Goal: Information Seeking & Learning: Learn about a topic

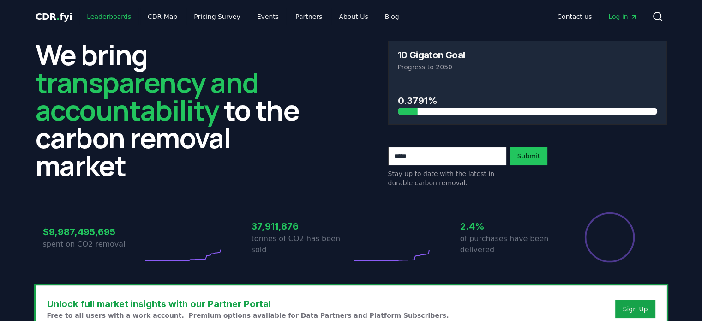
click at [105, 18] on link "Leaderboards" at bounding box center [108, 16] width 59 height 17
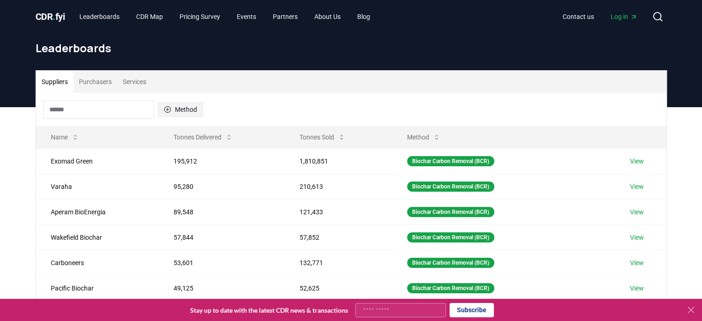
click at [177, 102] on button "Method" at bounding box center [180, 109] width 45 height 15
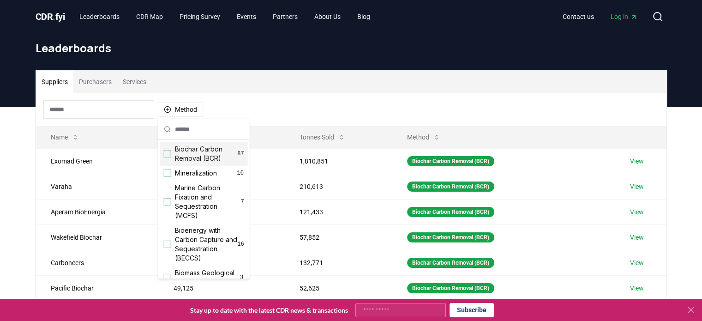
click at [168, 156] on div "Suggestions" at bounding box center [167, 153] width 7 height 7
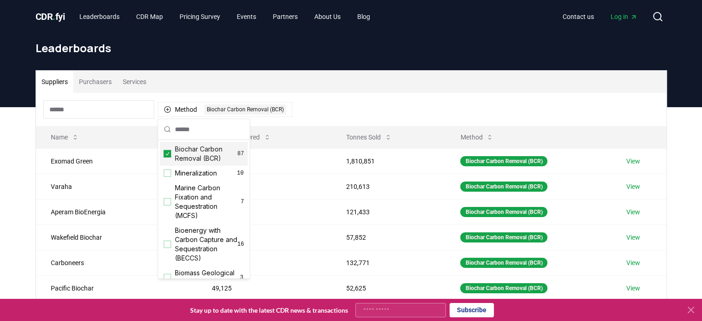
click at [358, 100] on div "Method 1 Biochar Carbon Removal (BCR)" at bounding box center [351, 109] width 630 height 33
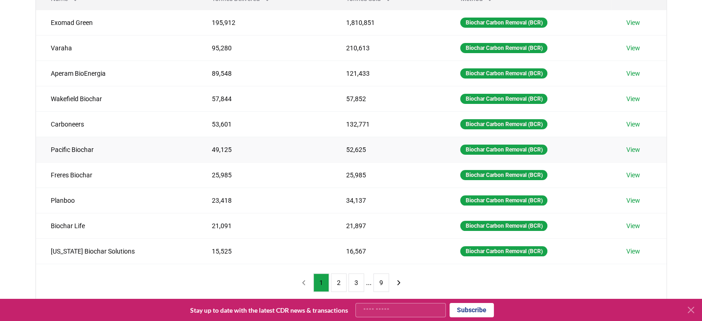
scroll to position [146, 0]
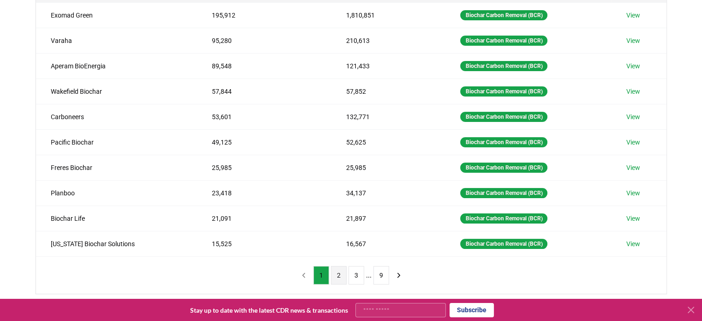
click at [338, 272] on button "2" at bounding box center [339, 275] width 16 height 18
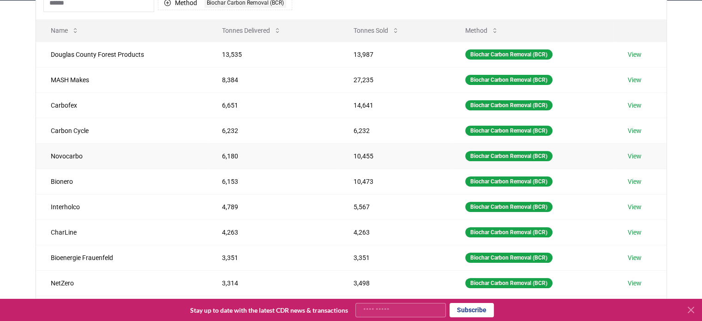
scroll to position [119, 0]
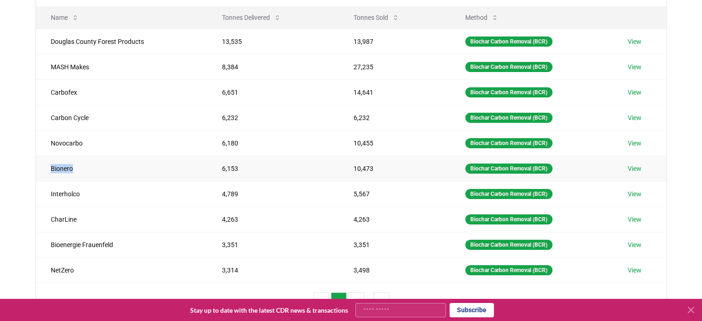
drag, startPoint x: 73, startPoint y: 169, endPoint x: 42, endPoint y: 165, distance: 30.7
click at [42, 165] on td "Bionero" at bounding box center [121, 167] width 171 height 25
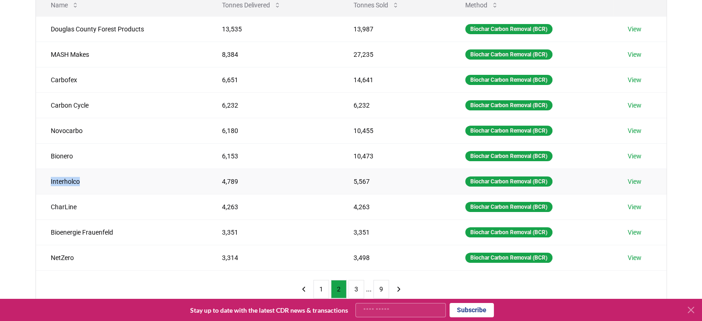
drag, startPoint x: 87, startPoint y: 184, endPoint x: 46, endPoint y: 182, distance: 40.6
click at [46, 182] on td "Interholco" at bounding box center [121, 180] width 171 height 25
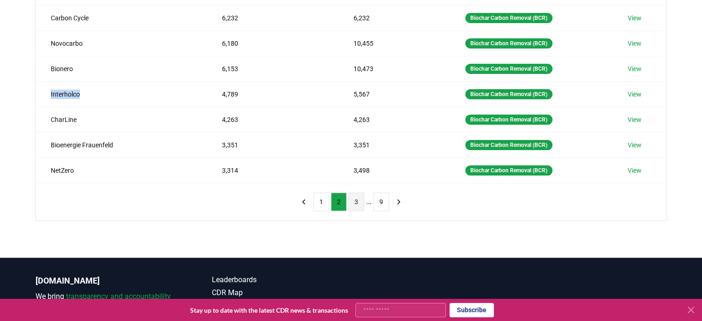
click at [355, 202] on button "3" at bounding box center [356, 201] width 16 height 18
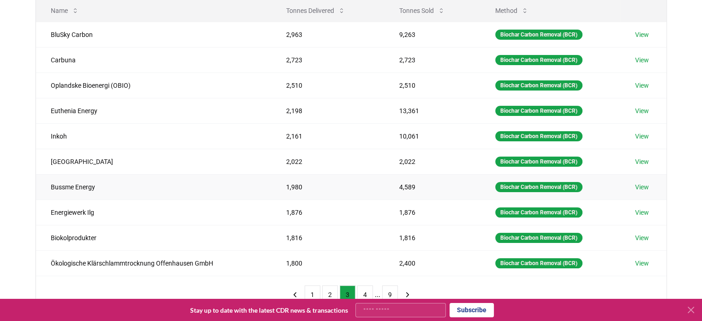
scroll to position [131, 0]
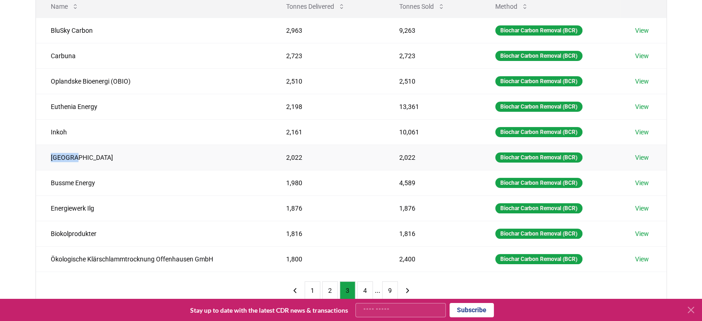
drag, startPoint x: 81, startPoint y: 156, endPoint x: 43, endPoint y: 156, distance: 37.4
click at [43, 156] on td "[GEOGRAPHIC_DATA]" at bounding box center [154, 156] width 236 height 25
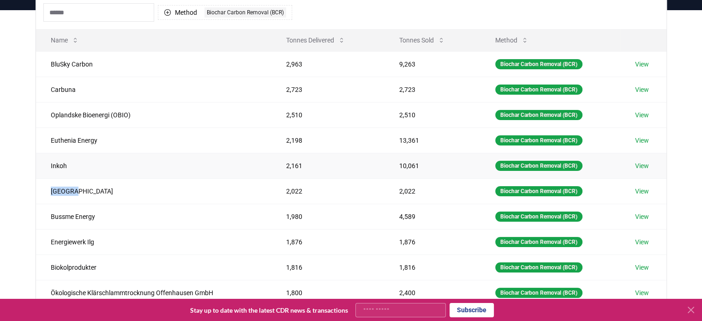
scroll to position [94, 0]
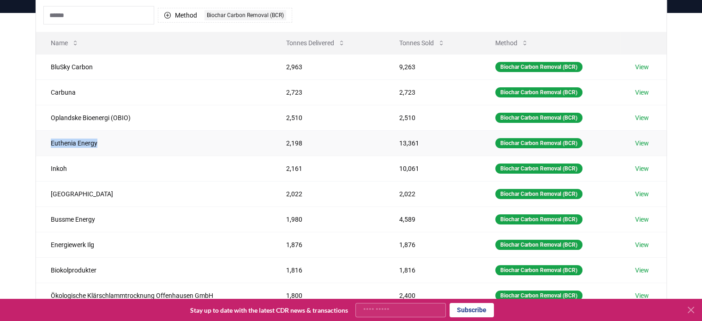
drag, startPoint x: 104, startPoint y: 143, endPoint x: 48, endPoint y: 140, distance: 56.9
click at [48, 140] on td "Euthenia Energy" at bounding box center [154, 142] width 236 height 25
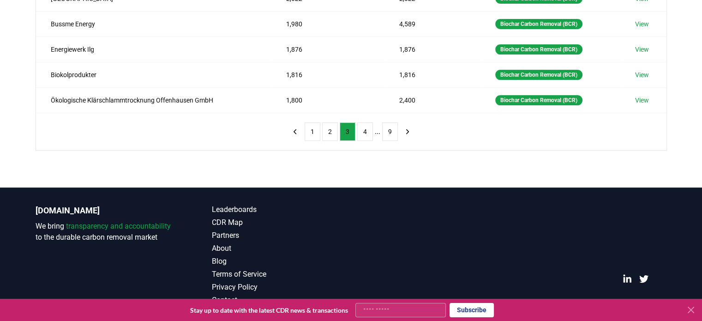
scroll to position [289, 0]
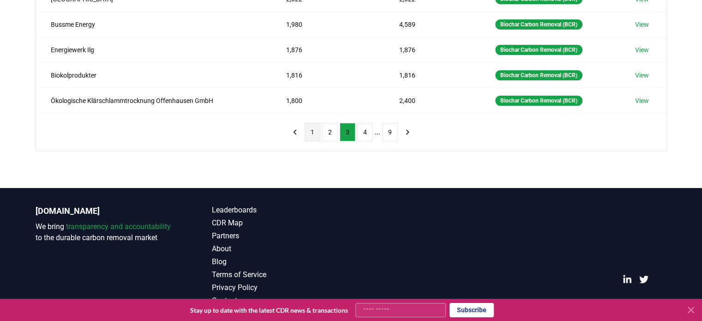
click at [308, 134] on button "1" at bounding box center [313, 132] width 16 height 18
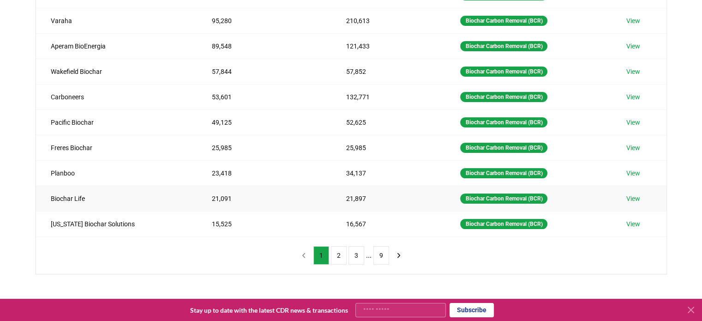
scroll to position [166, 0]
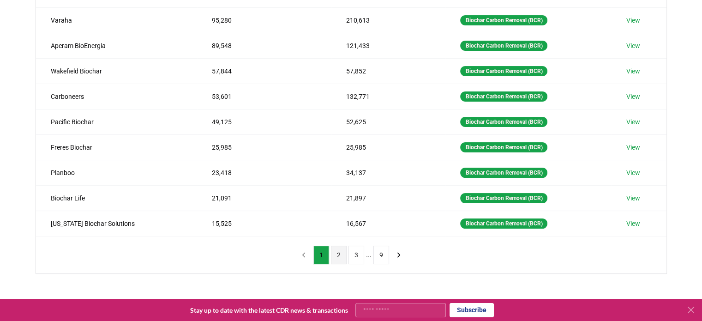
click at [343, 257] on button "2" at bounding box center [339, 254] width 16 height 18
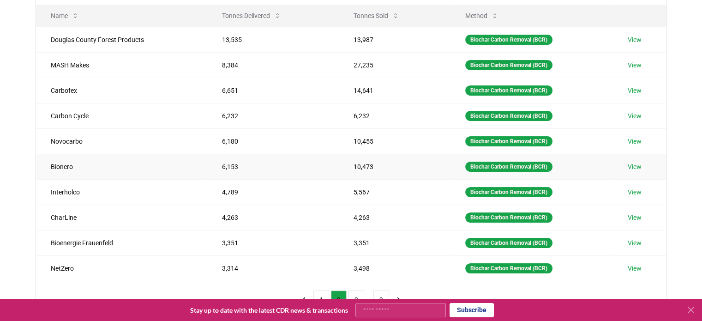
scroll to position [122, 0]
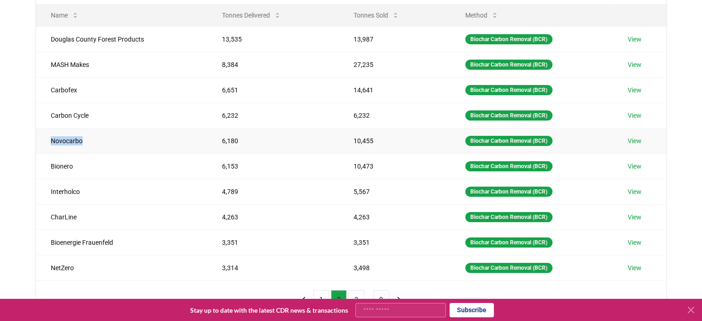
drag, startPoint x: 89, startPoint y: 144, endPoint x: 38, endPoint y: 142, distance: 51.3
click at [38, 142] on td "Novocarbo" at bounding box center [121, 140] width 171 height 25
